Goal: Information Seeking & Learning: Find specific fact

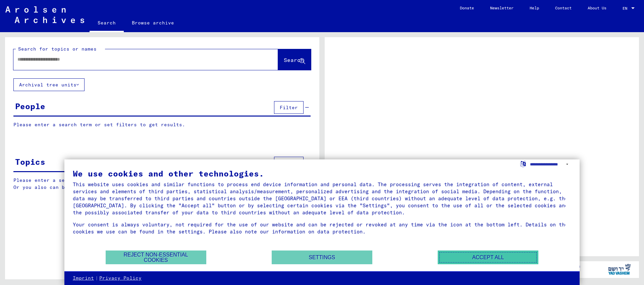
click at [499, 258] on button "Accept all" at bounding box center [488, 258] width 101 height 14
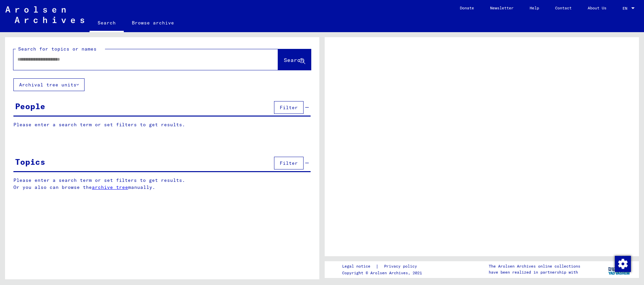
click at [114, 57] on input "text" at bounding box center [139, 59] width 244 height 7
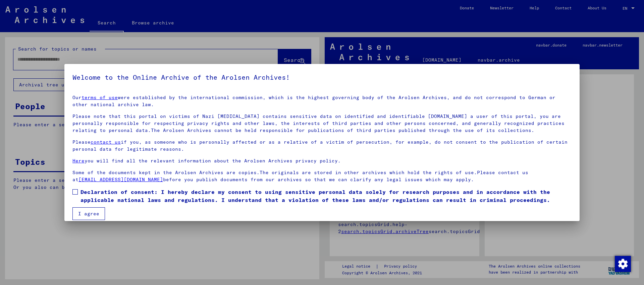
click at [114, 57] on div at bounding box center [322, 142] width 644 height 285
click at [92, 210] on button "I agree" at bounding box center [88, 214] width 33 height 13
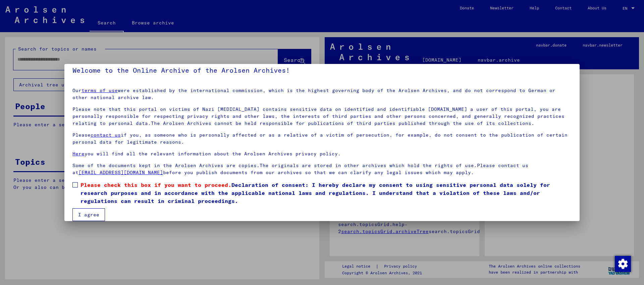
click at [92, 209] on button "I agree" at bounding box center [88, 215] width 33 height 13
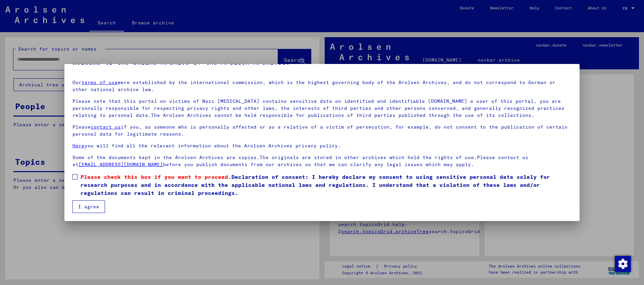
click at [81, 174] on span "Please check this box if you want to proceed." at bounding box center [155, 177] width 151 height 7
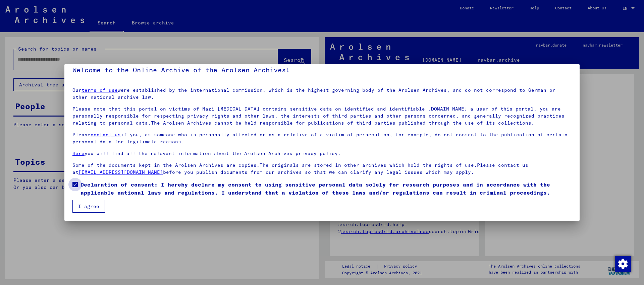
scroll to position [7, 0]
click at [85, 202] on button "I agree" at bounding box center [88, 207] width 33 height 13
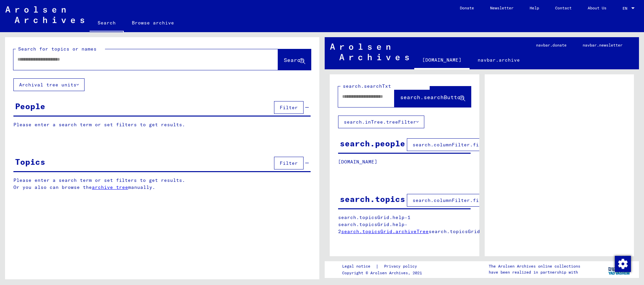
click at [100, 65] on div at bounding box center [137, 59] width 249 height 15
click at [102, 59] on input "text" at bounding box center [139, 59] width 244 height 7
type input "*"
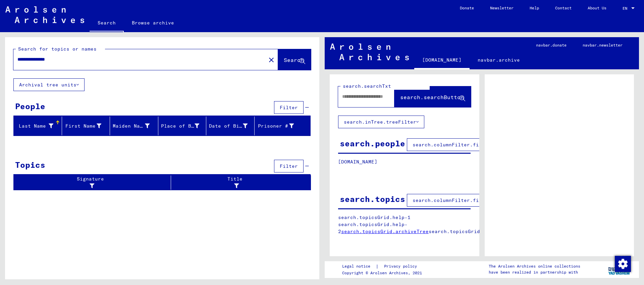
drag, startPoint x: 40, startPoint y: 61, endPoint x: 0, endPoint y: 62, distance: 40.3
click at [17, 62] on input "**********" at bounding box center [139, 59] width 244 height 7
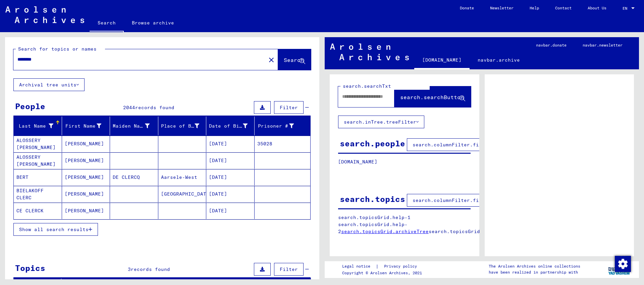
click at [17, 58] on input "********" at bounding box center [139, 59] width 244 height 7
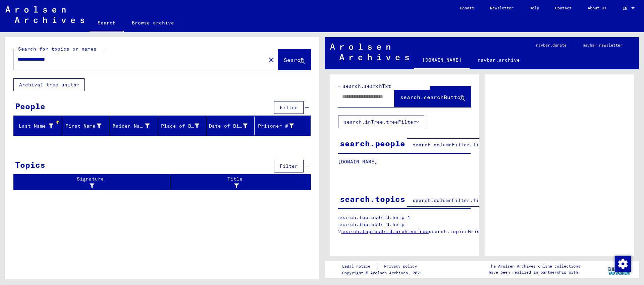
drag, startPoint x: 40, startPoint y: 59, endPoint x: 0, endPoint y: 59, distance: 39.6
click at [17, 59] on input "**********" at bounding box center [139, 59] width 244 height 7
type input "********"
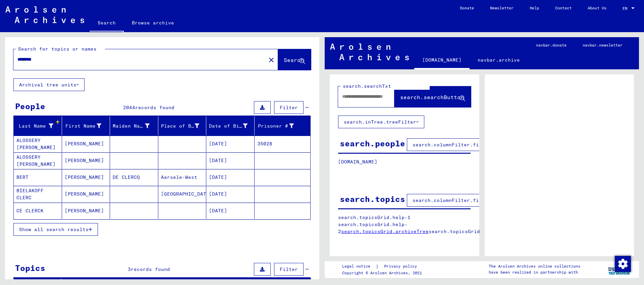
click at [288, 104] on button "Filter" at bounding box center [289, 107] width 30 height 13
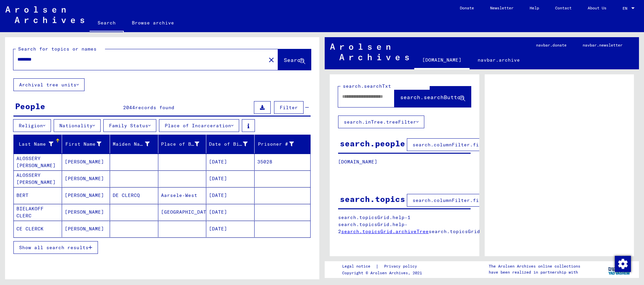
click at [88, 125] on button "Nationality" at bounding box center [77, 125] width 47 height 13
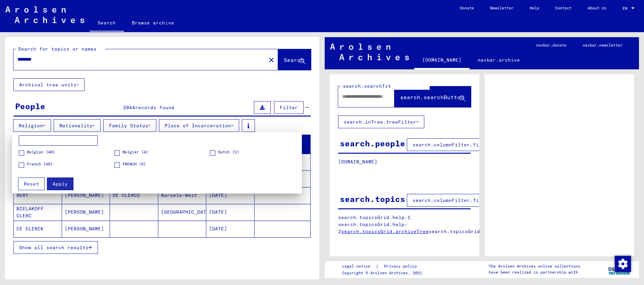
click at [214, 154] on span at bounding box center [212, 153] width 5 height 5
click at [57, 181] on button "Apply" at bounding box center [60, 184] width 26 height 13
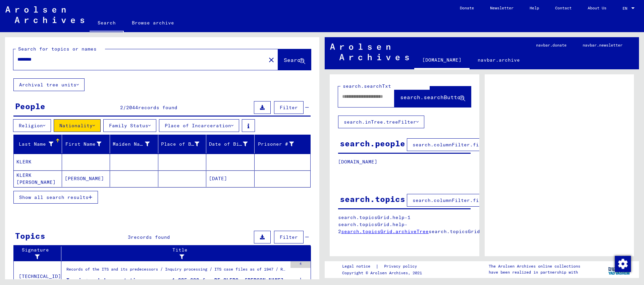
click at [93, 168] on mat-cell at bounding box center [86, 162] width 48 height 16
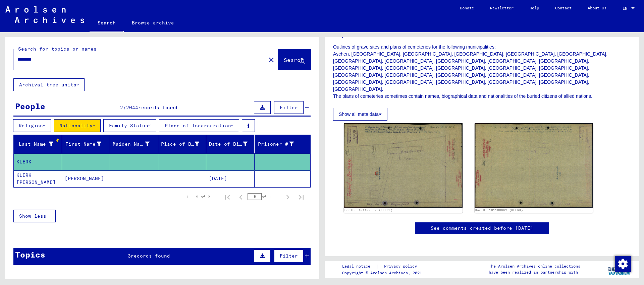
scroll to position [145, 0]
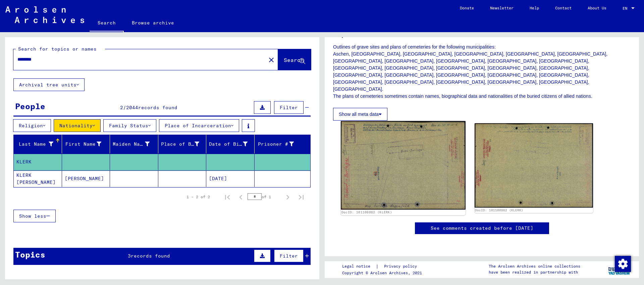
click at [408, 121] on img at bounding box center [403, 165] width 124 height 89
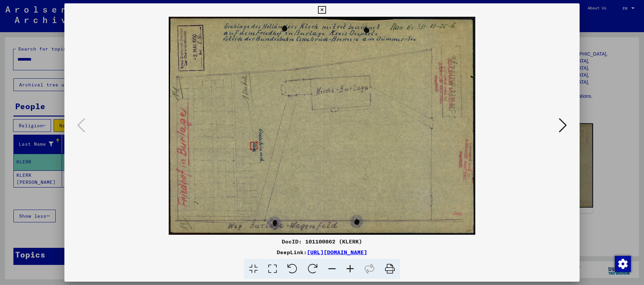
click at [326, 11] on icon at bounding box center [322, 10] width 8 height 8
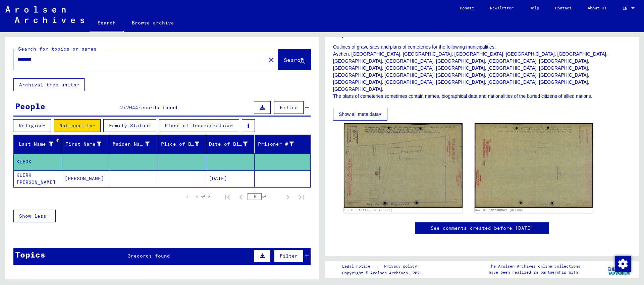
click at [84, 173] on mat-cell "[PERSON_NAME]" at bounding box center [86, 179] width 48 height 16
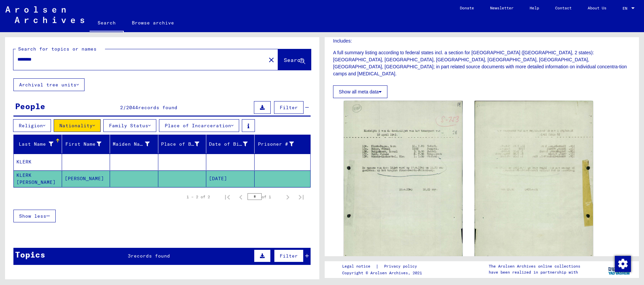
scroll to position [181, 0]
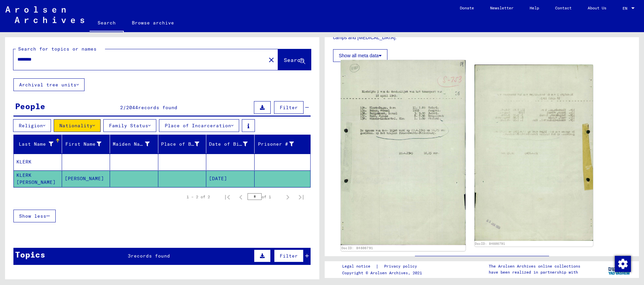
click at [400, 95] on img at bounding box center [403, 152] width 124 height 185
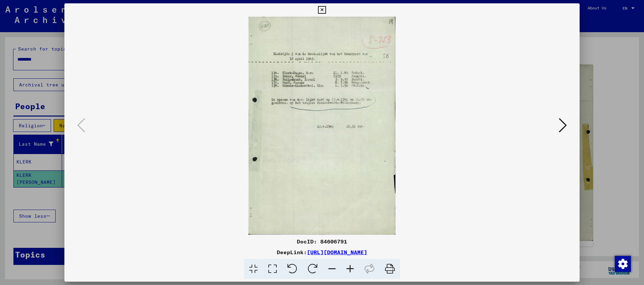
click at [559, 139] on div at bounding box center [321, 126] width 515 height 218
click at [562, 121] on icon at bounding box center [563, 125] width 8 height 16
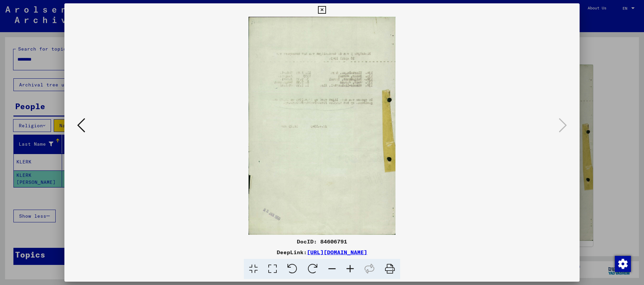
click at [81, 125] on icon at bounding box center [81, 125] width 8 height 16
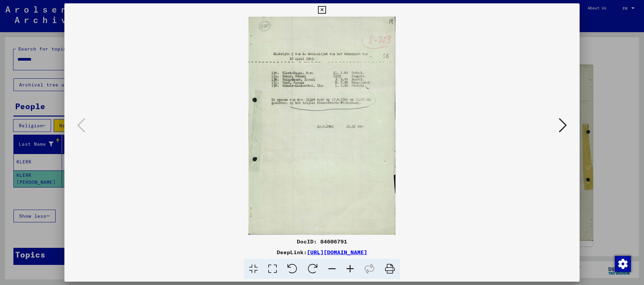
click at [326, 12] on icon at bounding box center [322, 10] width 8 height 8
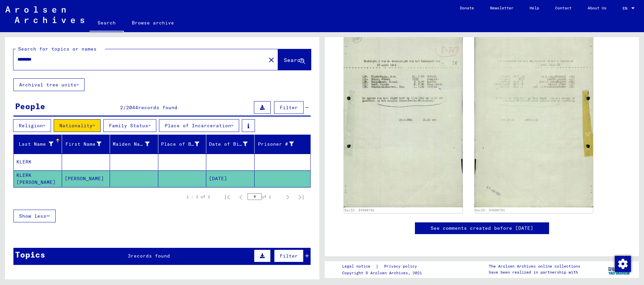
scroll to position [105, 0]
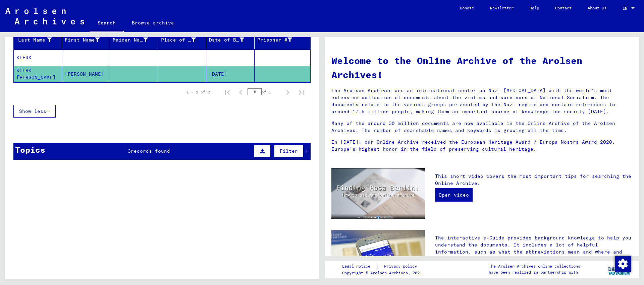
scroll to position [104, 0]
